Goal: Information Seeking & Learning: Learn about a topic

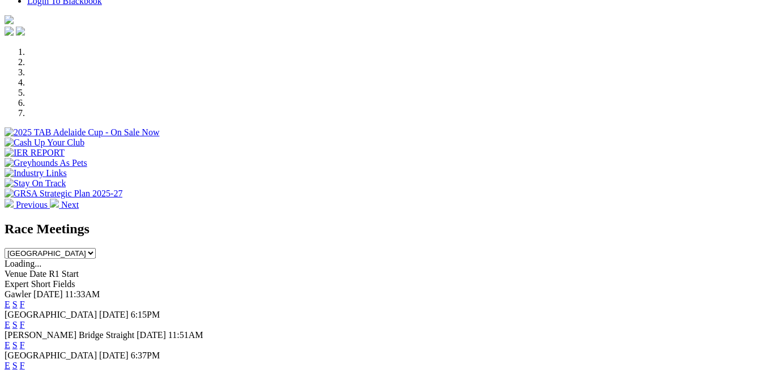
scroll to position [355, 0]
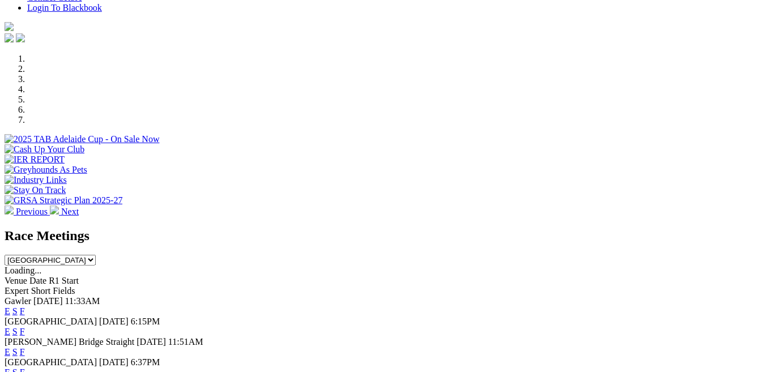
click at [10, 306] on link "E" at bounding box center [8, 311] width 6 height 10
